Goal: Information Seeking & Learning: Learn about a topic

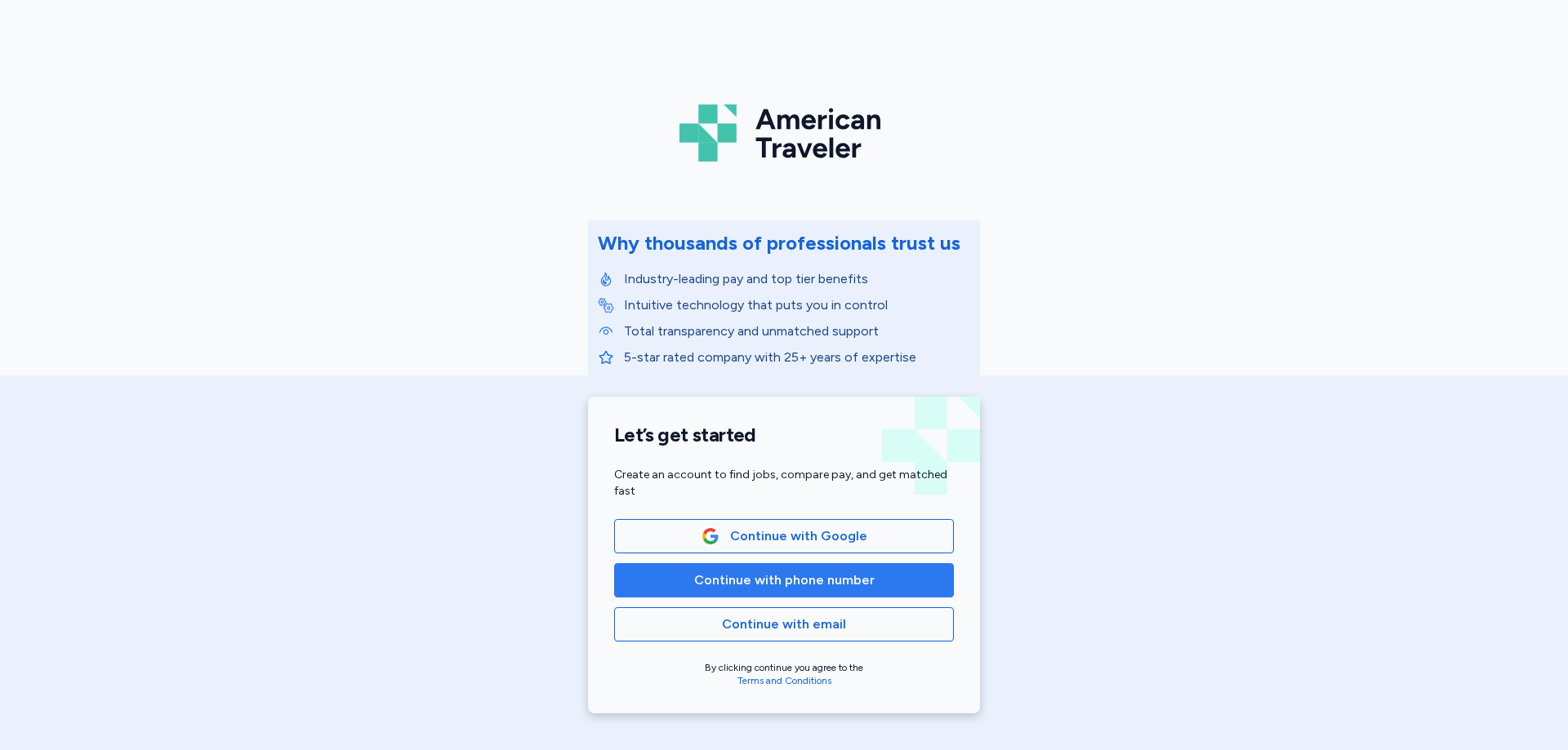
click at [862, 572] on span "Continue with phone number" at bounding box center [784, 580] width 180 height 20
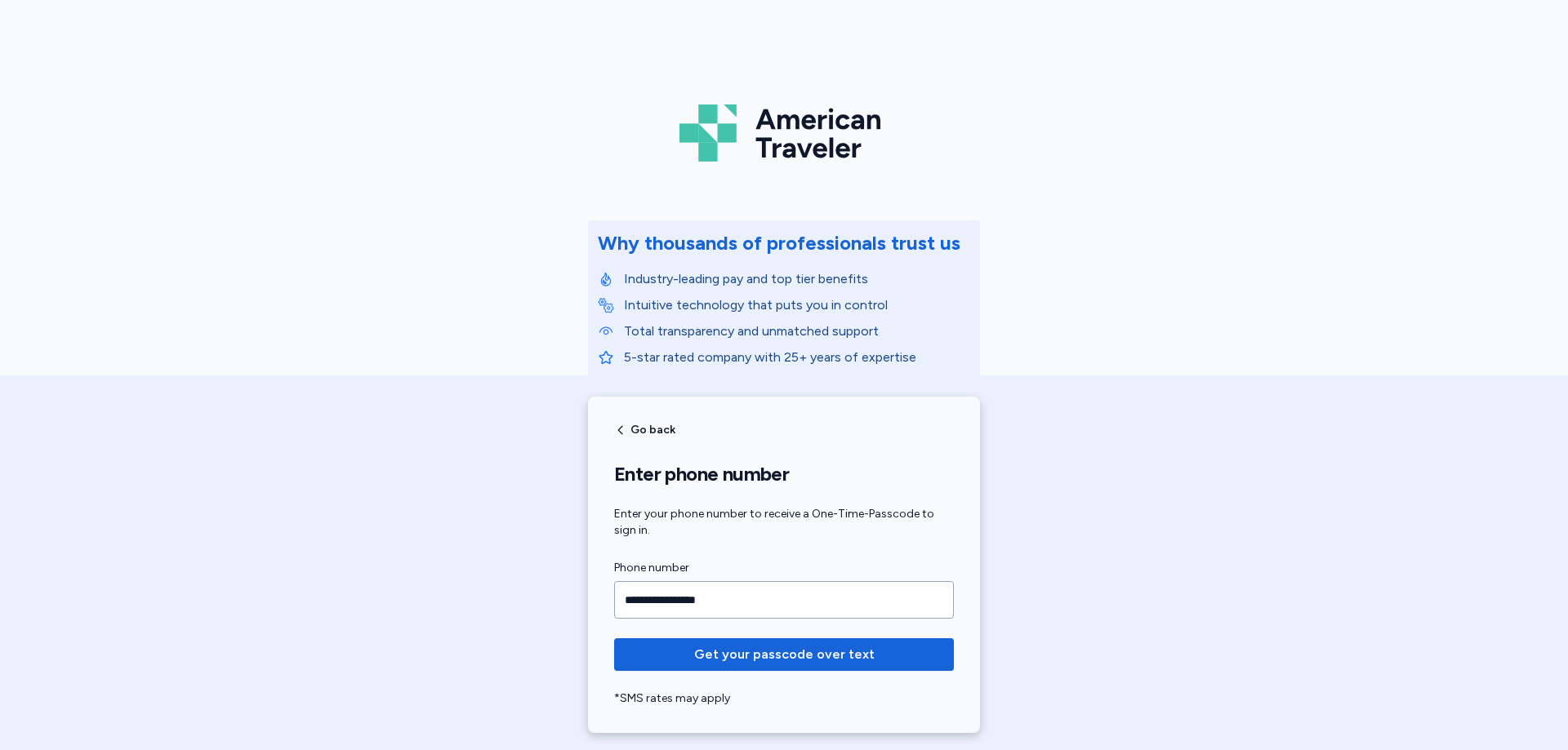
type input "**********"
click at [614, 638] on button "Get your passcode over text" at bounding box center [784, 654] width 340 height 33
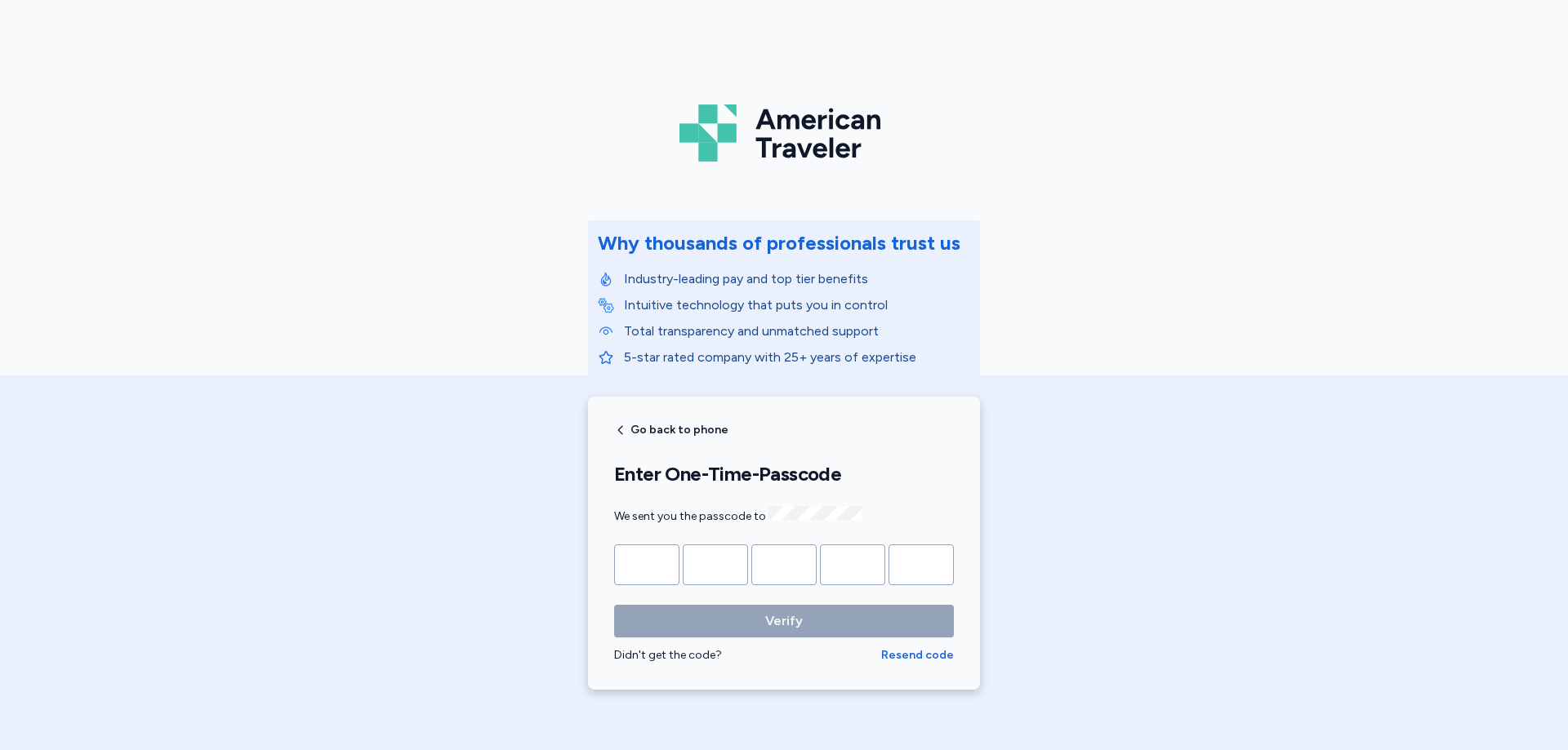
type input "*"
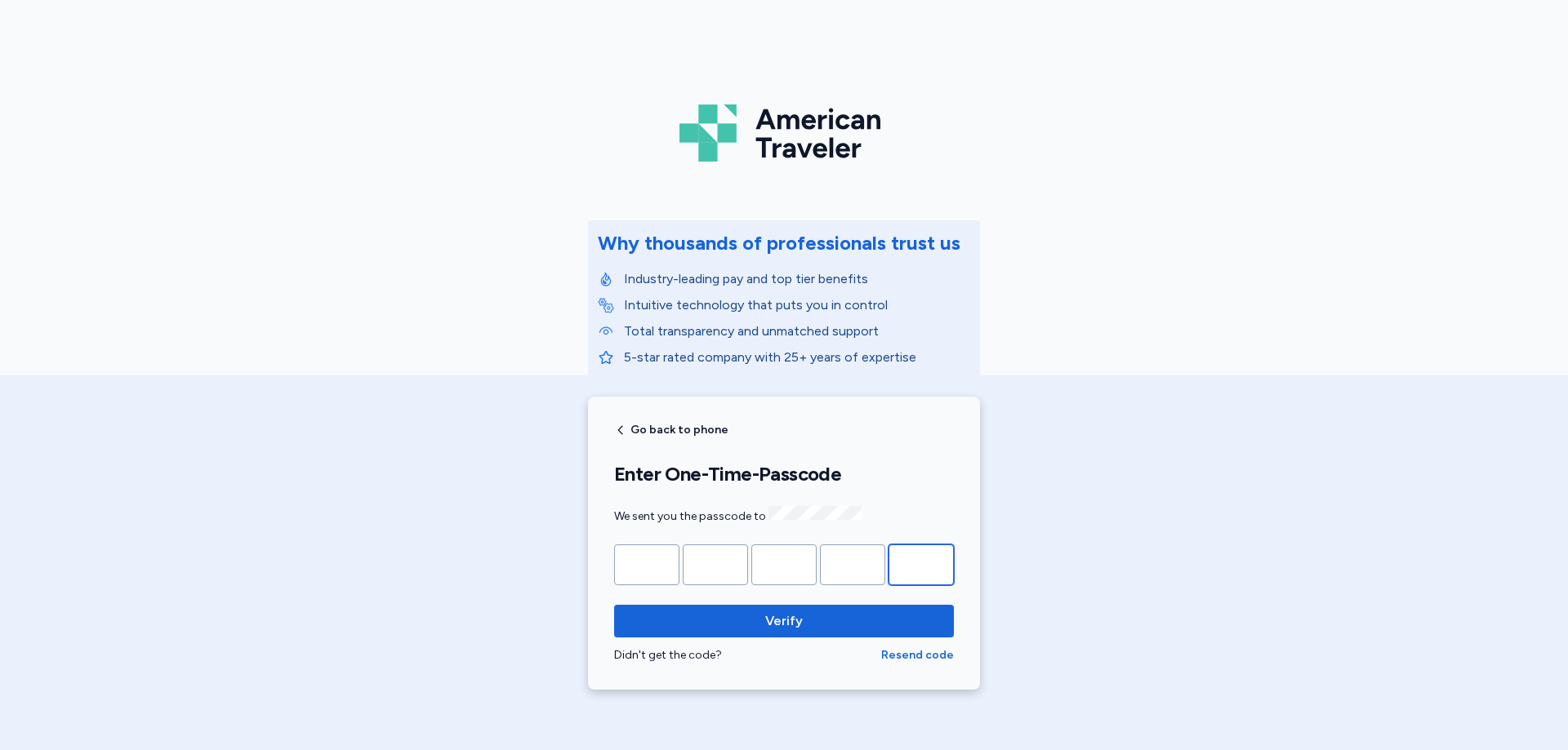
type input "*"
click at [614, 605] on button "Verify" at bounding box center [784, 621] width 340 height 33
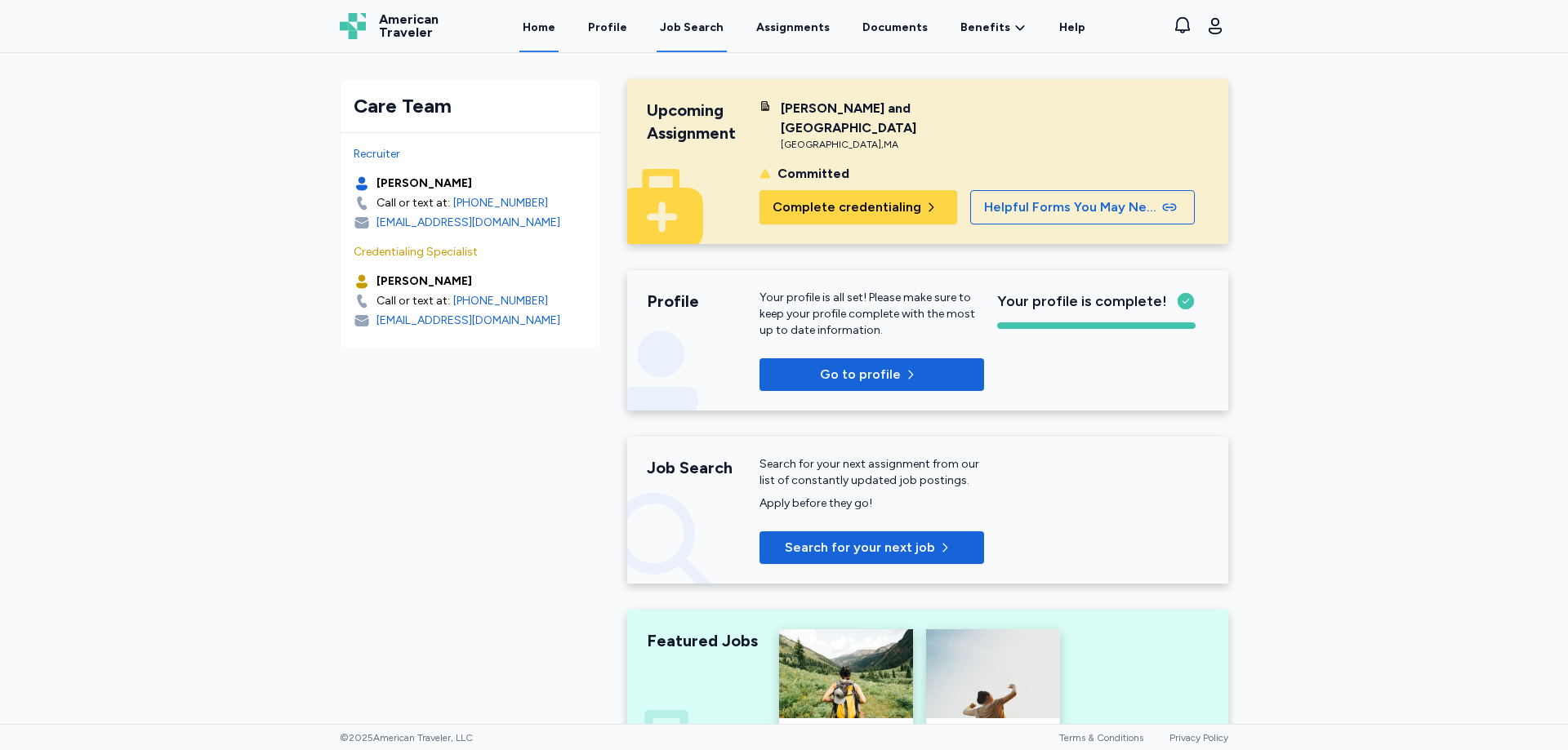
click at [687, 33] on div "Job Search" at bounding box center [692, 28] width 64 height 17
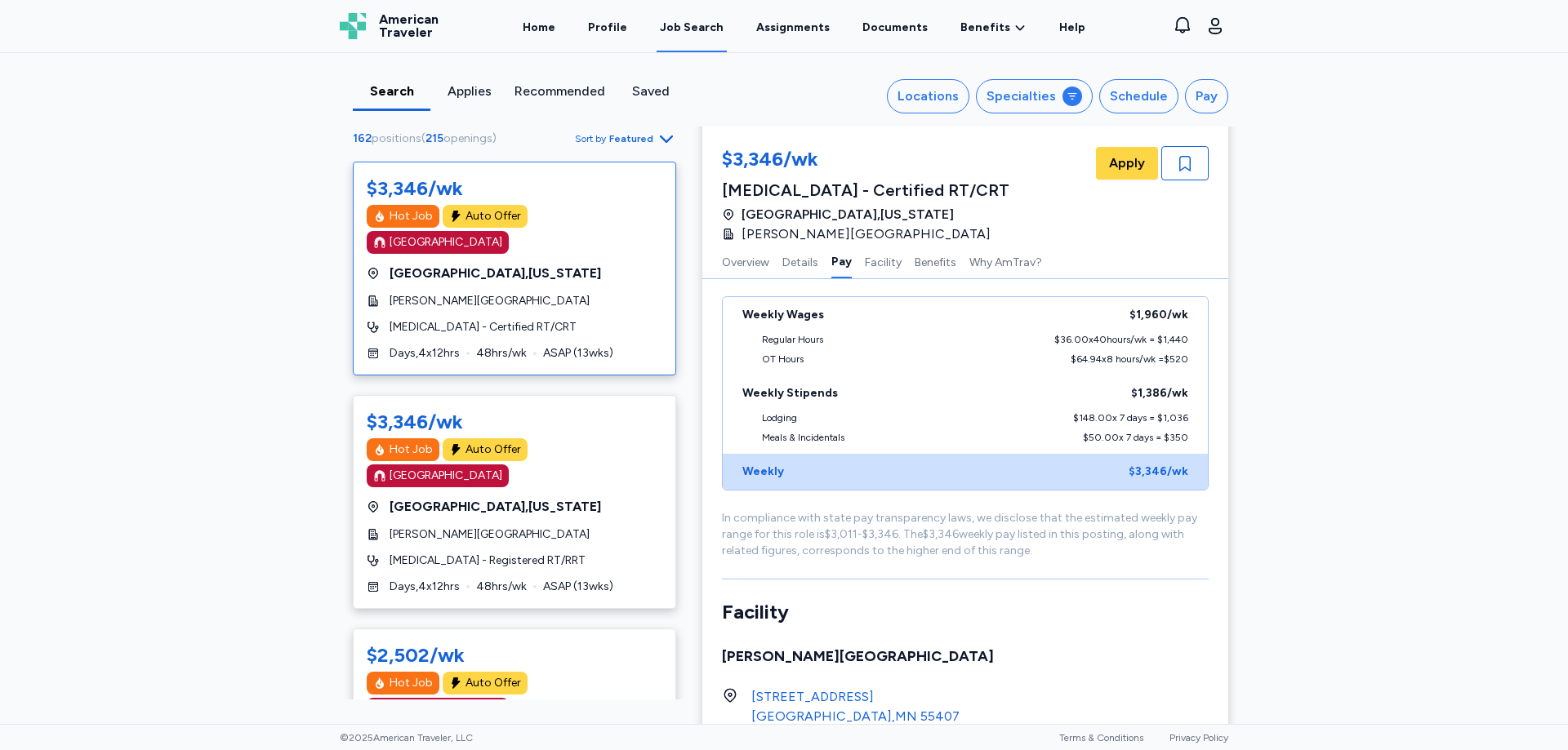
scroll to position [1470, 0]
click at [941, 94] on div "Locations" at bounding box center [929, 96] width 61 height 20
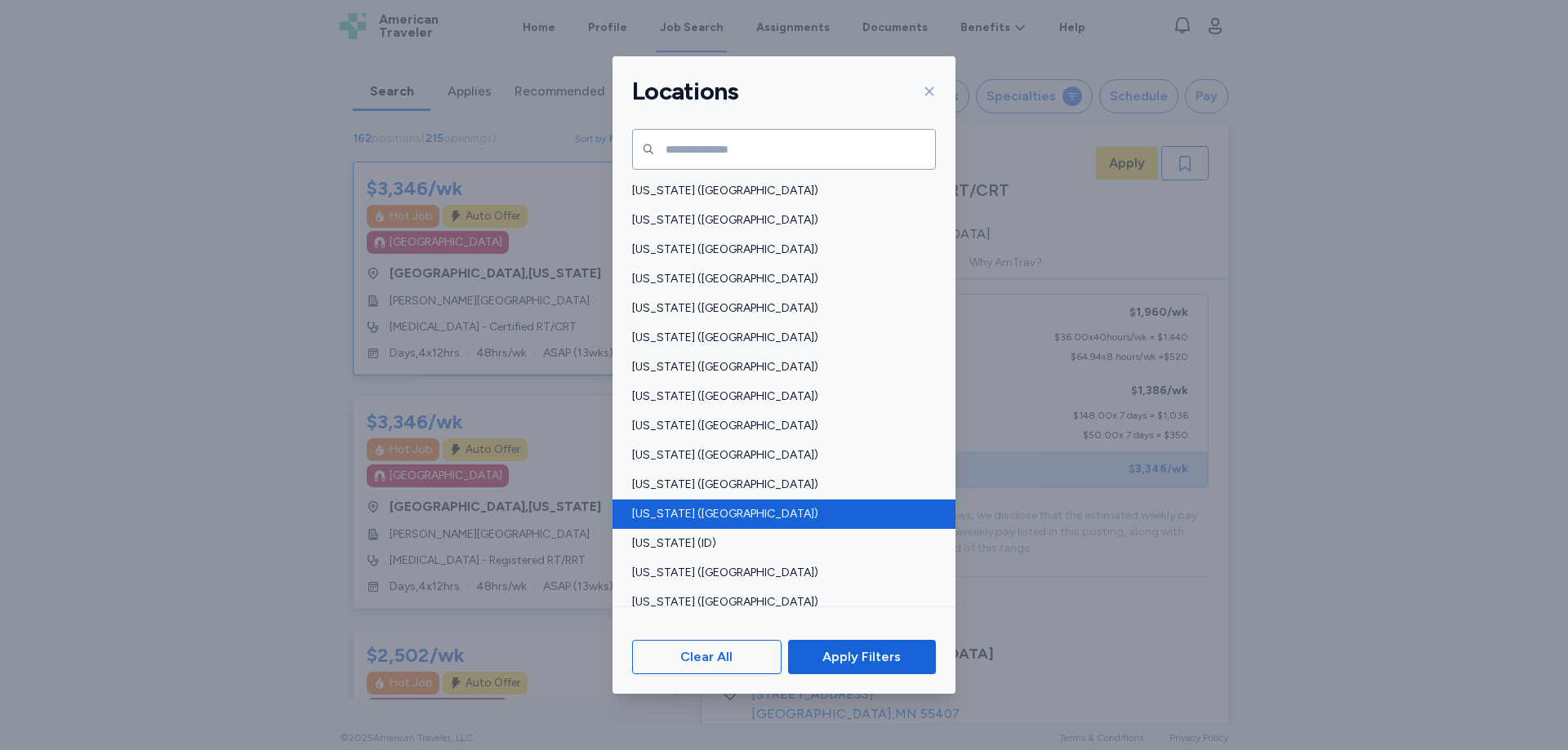
click at [685, 507] on span "[US_STATE] ([GEOGRAPHIC_DATA])" at bounding box center [779, 515] width 294 height 17
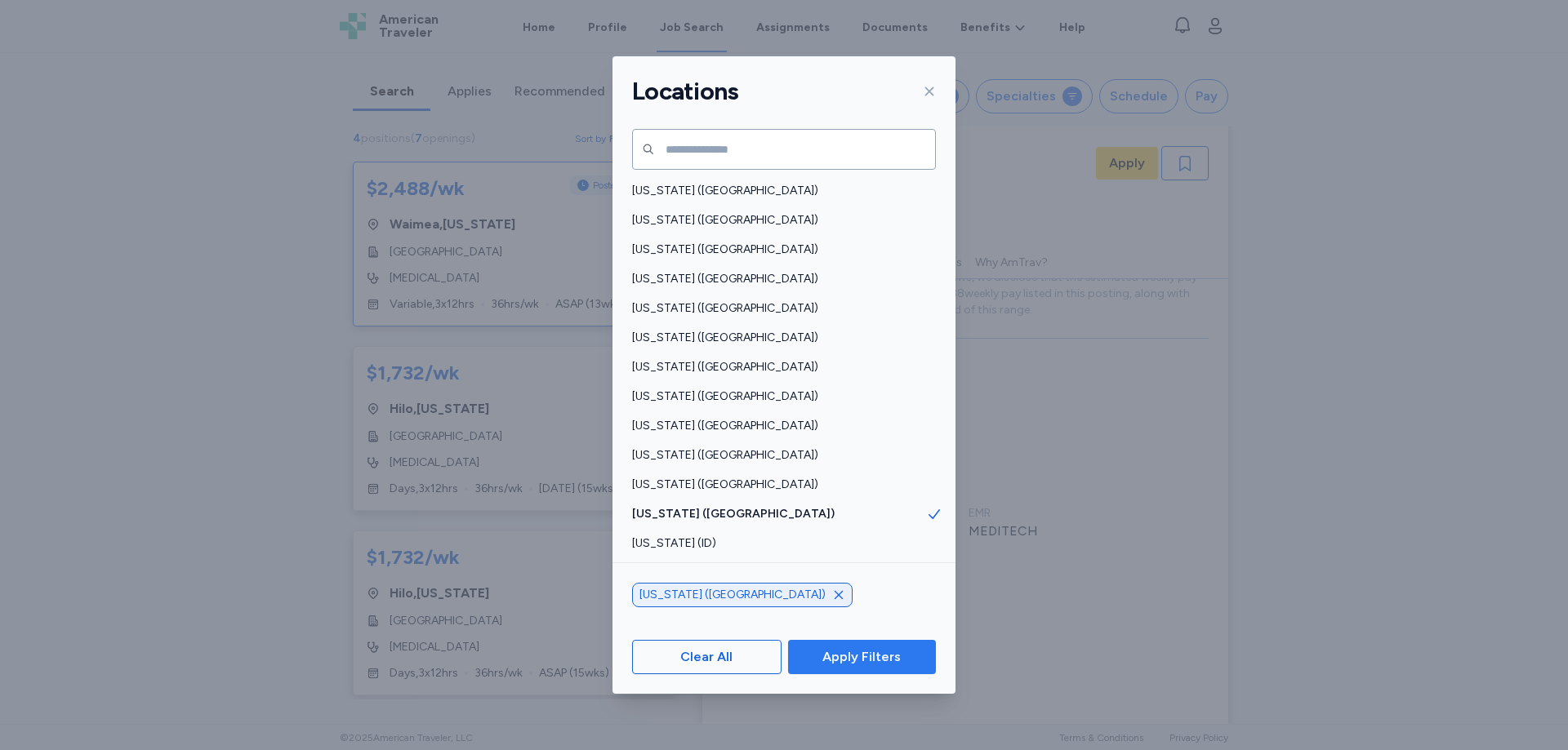
scroll to position [2, 0]
click at [867, 655] on span "Apply Filters" at bounding box center [862, 657] width 78 height 20
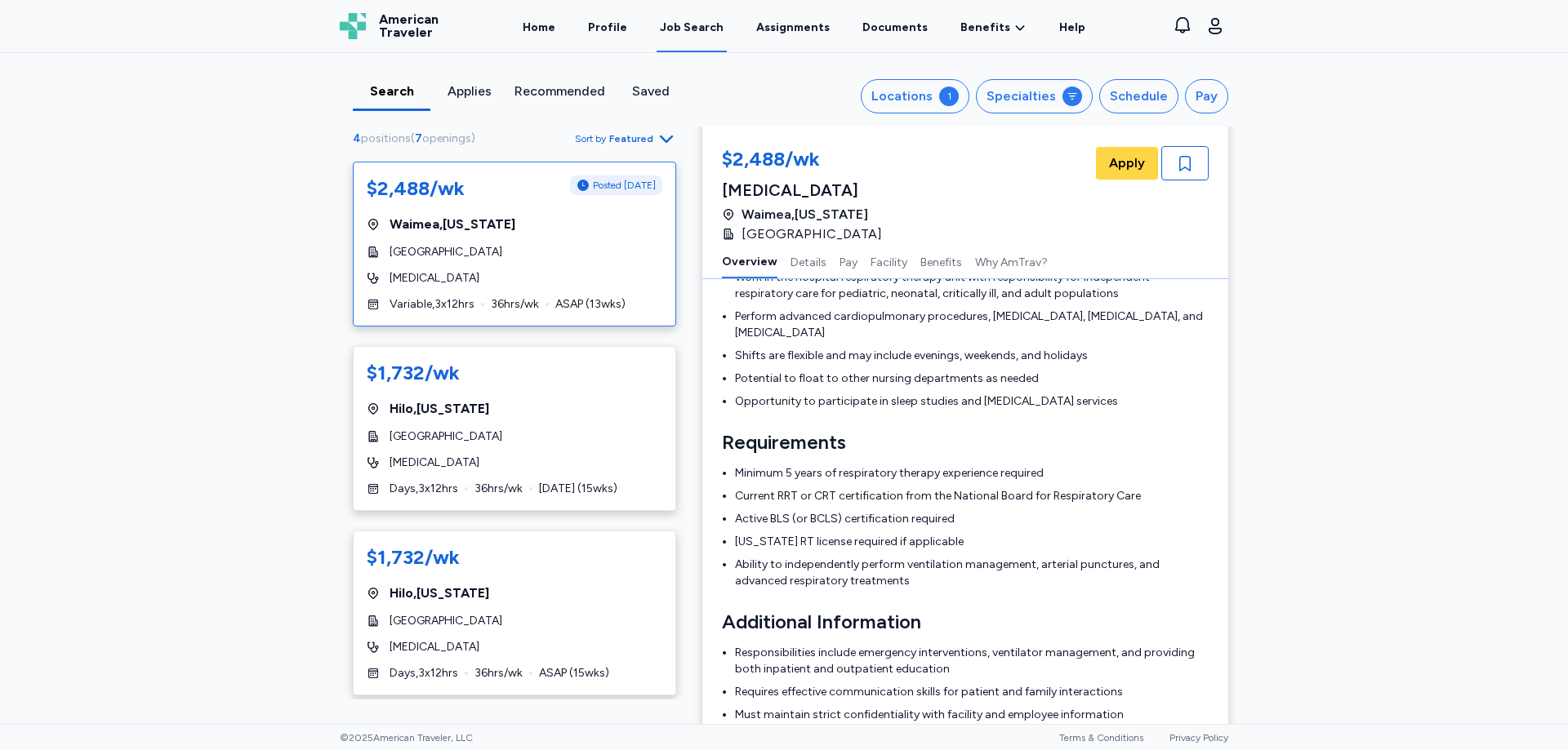
scroll to position [328, 0]
